Goal: Task Accomplishment & Management: Manage account settings

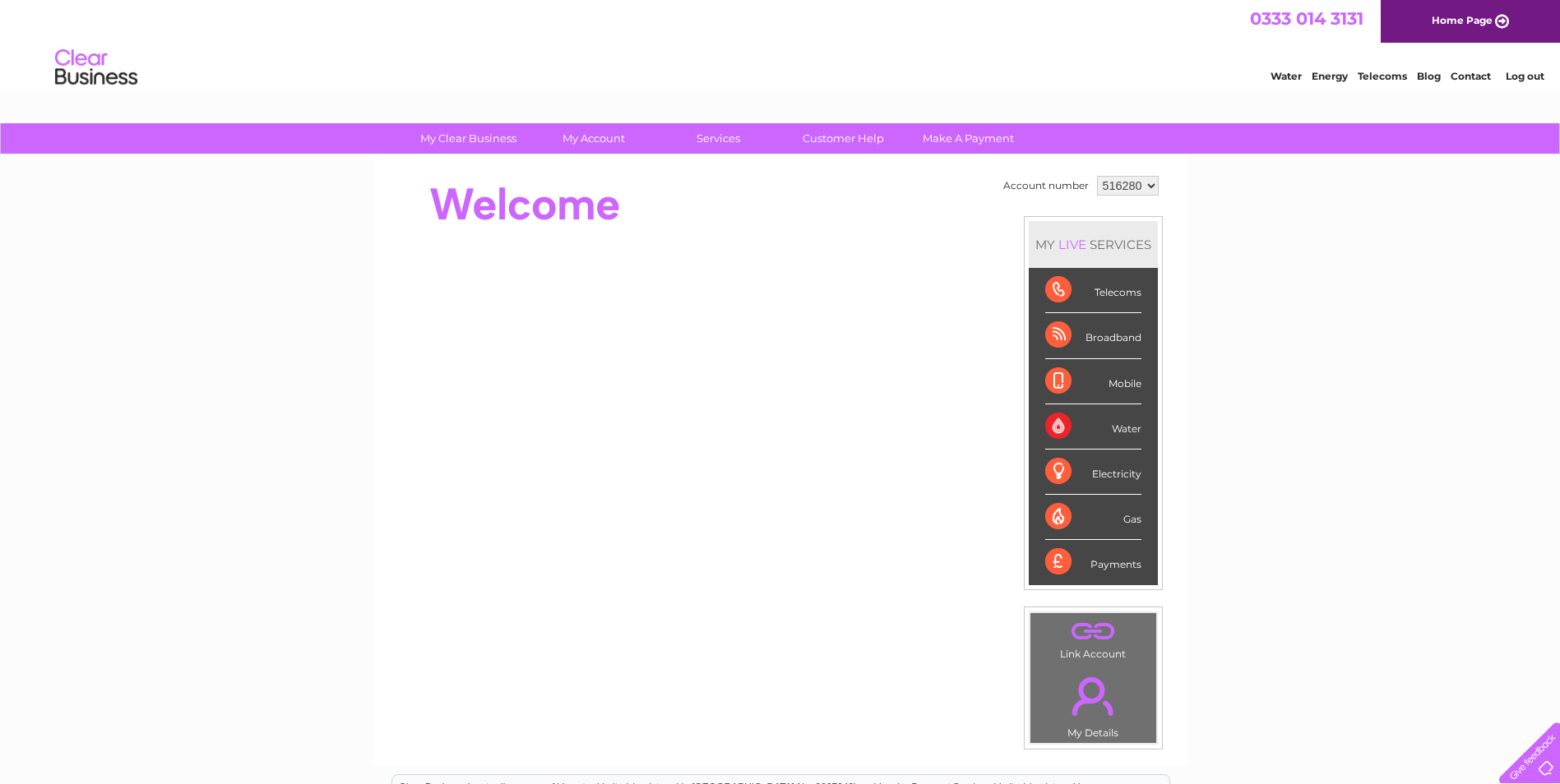
click at [1093, 188] on td "516280 910477" at bounding box center [1128, 185] width 70 height 28
click at [1108, 185] on select "516280 910477" at bounding box center [1128, 186] width 62 height 20
select select "910477"
click at [1097, 176] on select "516280 910477" at bounding box center [1128, 186] width 62 height 20
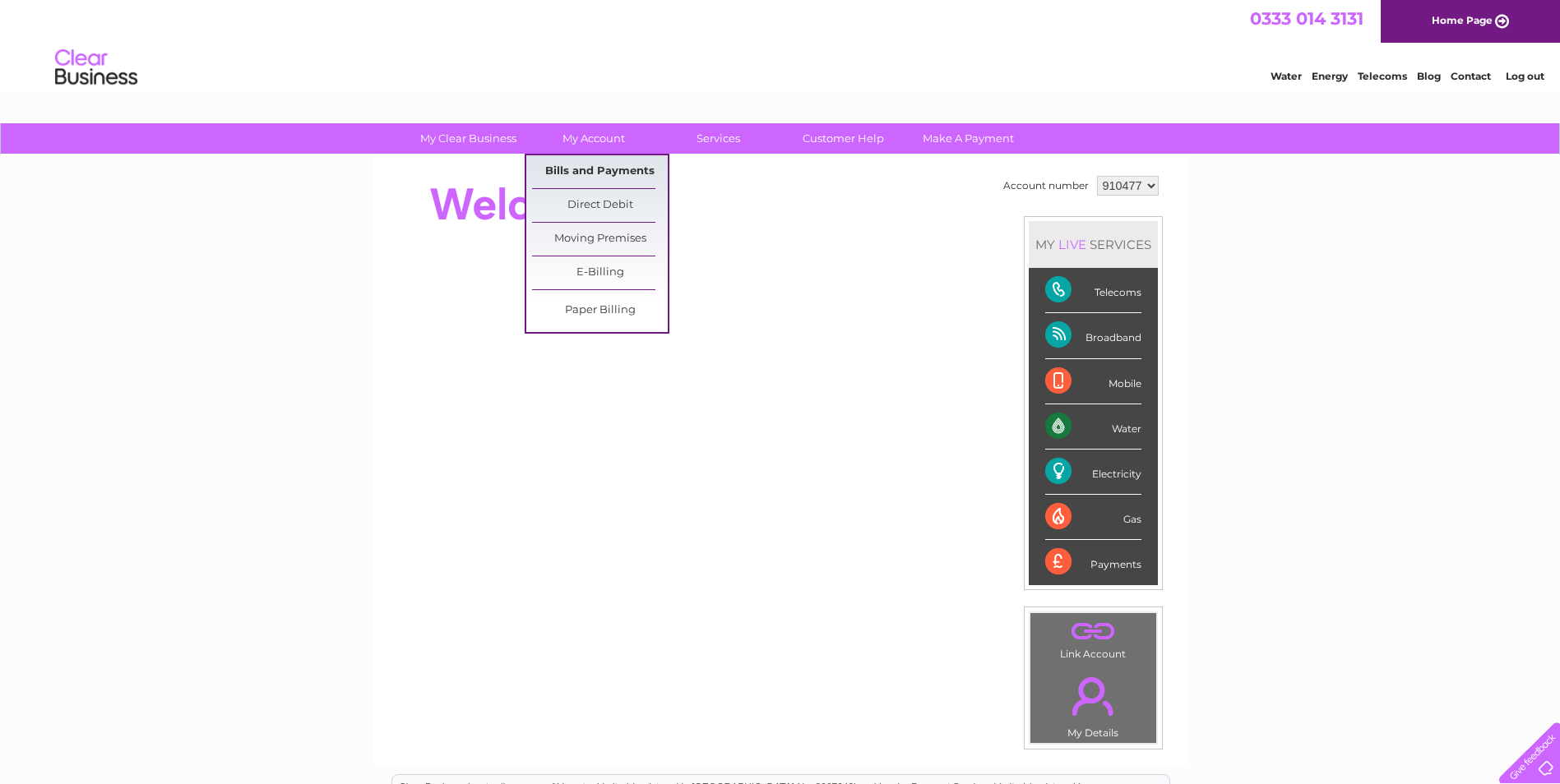
click at [571, 168] on link "Bills and Payments" at bounding box center [600, 172] width 136 height 33
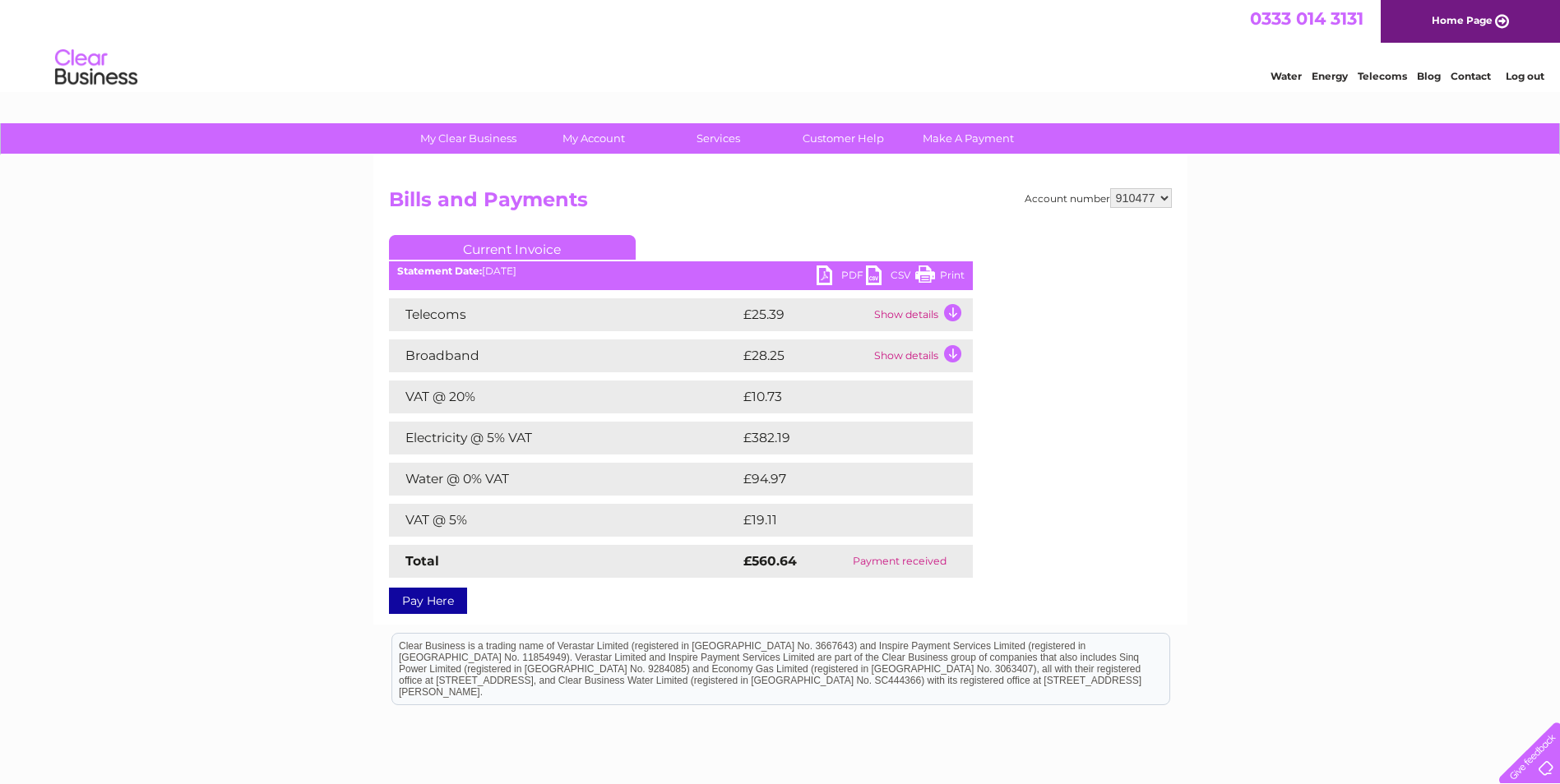
click at [821, 274] on link "PDF" at bounding box center [841, 277] width 49 height 23
click at [826, 278] on link "PDF" at bounding box center [841, 277] width 49 height 23
